Goal: Task Accomplishment & Management: Use online tool/utility

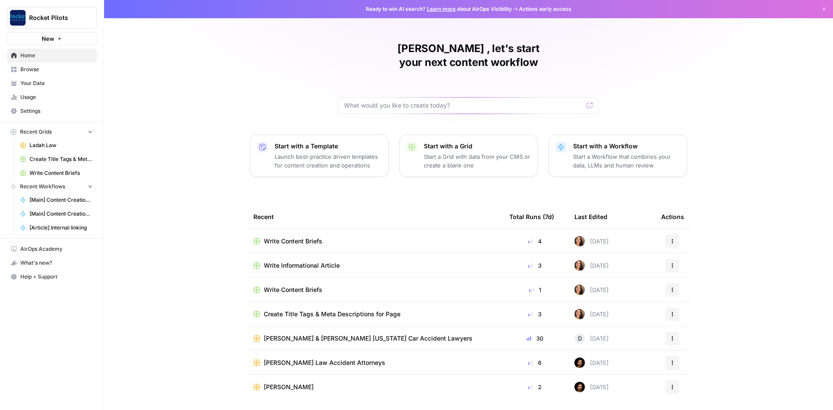
click at [36, 80] on span "Your Data" at bounding box center [56, 83] width 72 height 8
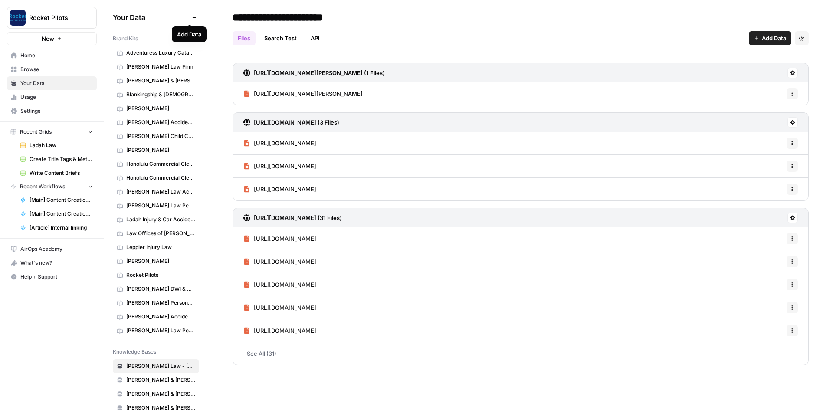
click at [56, 45] on nav "Home Browse Your Data Usage Settings" at bounding box center [52, 83] width 104 height 76
click at [56, 40] on button "New" at bounding box center [52, 38] width 90 height 13
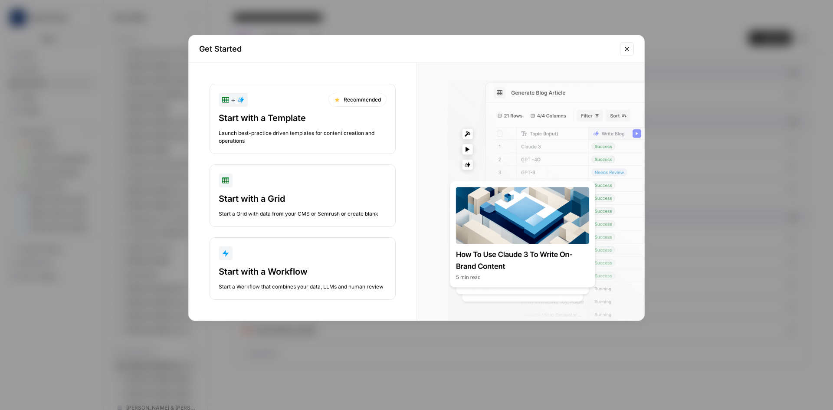
click at [625, 49] on icon "Close modal" at bounding box center [626, 49] width 7 height 7
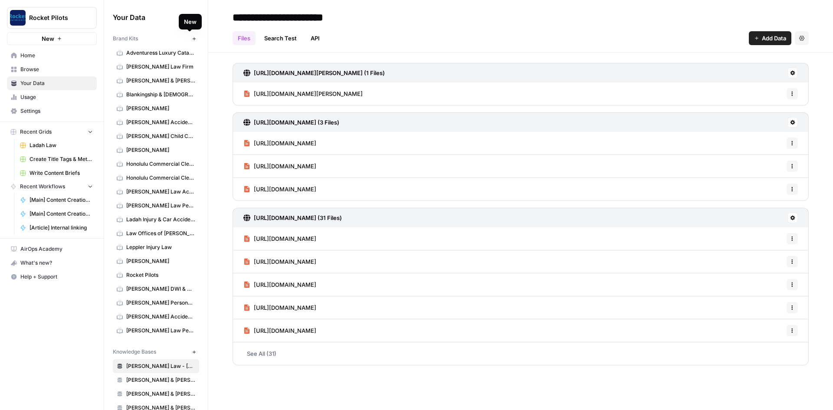
click at [192, 37] on icon "button" at bounding box center [194, 38] width 5 height 5
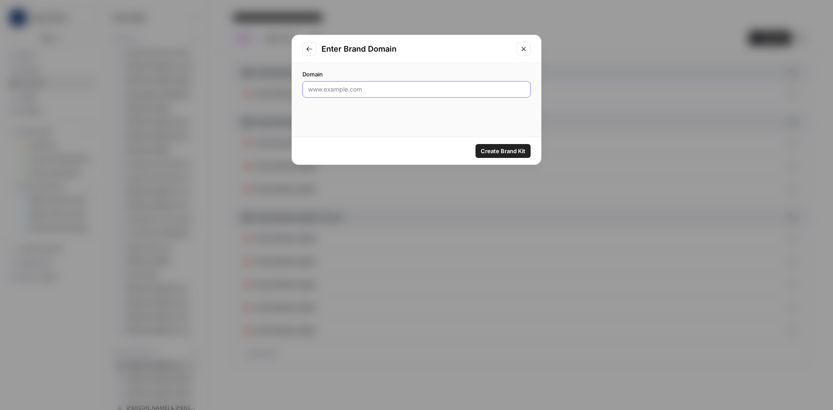
drag, startPoint x: 333, startPoint y: 94, endPoint x: 332, endPoint y: 88, distance: 6.1
click at [332, 88] on input "Domain" at bounding box center [416, 89] width 217 height 9
paste input "[URL][DOMAIN_NAME]"
type input "[URL][DOMAIN_NAME]"
click at [503, 154] on span "Create Brand Kit" at bounding box center [502, 151] width 45 height 9
